Goal: Check status: Check status

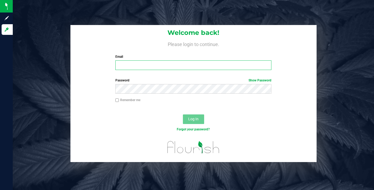
type input "[PERSON_NAME][EMAIL_ADDRESS][DOMAIN_NAME]"
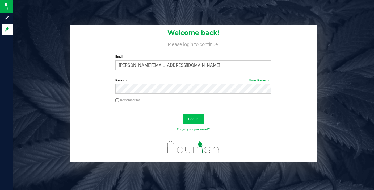
click at [184, 116] on button "Log In" at bounding box center [193, 119] width 21 height 10
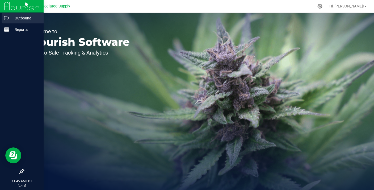
click at [18, 20] on p "Outbound" at bounding box center [25, 18] width 32 height 6
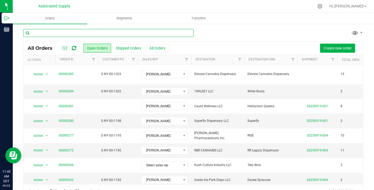
click at [97, 33] on input "text" at bounding box center [108, 33] width 170 height 8
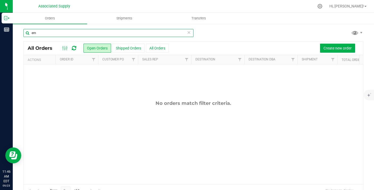
type input "e"
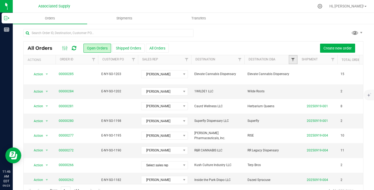
click at [293, 59] on span "Filter" at bounding box center [293, 59] width 4 height 4
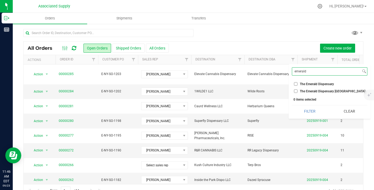
type input "emerald"
click at [296, 84] on input "The Emerald Dispensary" at bounding box center [295, 83] width 3 height 3
checkbox input "true"
click at [297, 89] on input "The Emerald Dispensary [GEOGRAPHIC_DATA]" at bounding box center [295, 90] width 3 height 3
checkbox input "true"
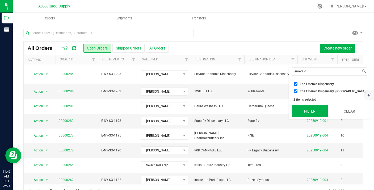
click at [313, 111] on button "Filter" at bounding box center [310, 111] width 36 height 12
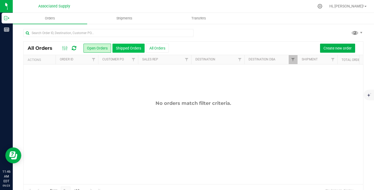
click at [124, 49] on button "Shipped Orders" at bounding box center [128, 48] width 32 height 9
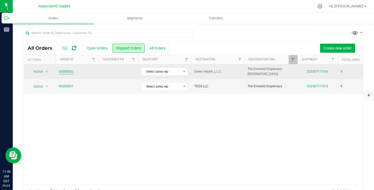
click at [67, 71] on link "00000062" at bounding box center [66, 71] width 15 height 5
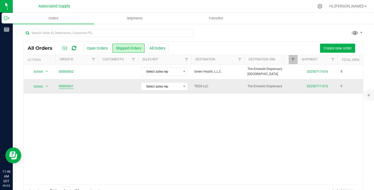
click at [68, 86] on link "00000061" at bounding box center [66, 86] width 15 height 5
